Goal: Navigation & Orientation: Find specific page/section

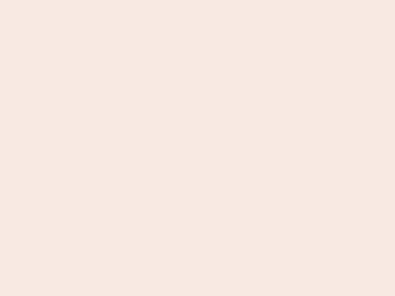
click at [197, 148] on nb-app "Almost there Thank you for registering for Newbook. Your account is under revie…" at bounding box center [197, 148] width 395 height 296
click at [197, 0] on nb-app "Almost there Thank you for registering for Newbook. Your account is under revie…" at bounding box center [197, 148] width 395 height 296
click at [211, 0] on nb-app "Almost there Thank you for registering for Newbook. Your account is under revie…" at bounding box center [197, 148] width 395 height 296
click at [197, 148] on nb-app "Almost there Thank you for registering for Newbook. Your account is under revie…" at bounding box center [197, 148] width 395 height 296
click at [197, 0] on nb-app "Almost there Thank you for registering for Newbook. Your account is under revie…" at bounding box center [197, 148] width 395 height 296
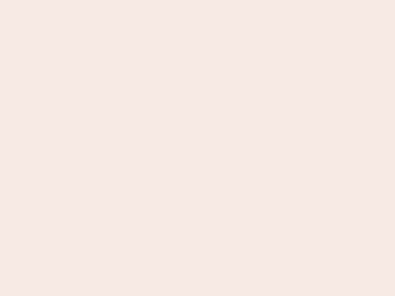
click at [138, 0] on nb-app "Almost there Thank you for registering for Newbook. Your account is under revie…" at bounding box center [197, 148] width 395 height 296
click at [197, 148] on nb-app "Almost there Thank you for registering for Newbook. Your account is under revie…" at bounding box center [197, 148] width 395 height 296
click at [197, 0] on nb-app "Almost there Thank you for registering for Newbook. Your account is under revie…" at bounding box center [197, 148] width 395 height 296
click at [138, 0] on nb-app "Almost there Thank you for registering for Newbook. Your account is under revie…" at bounding box center [197, 148] width 395 height 296
click at [197, 148] on nb-app "Almost there Thank you for registering for Newbook. Your account is under revie…" at bounding box center [197, 148] width 395 height 296
